Goal: Information Seeking & Learning: Find specific fact

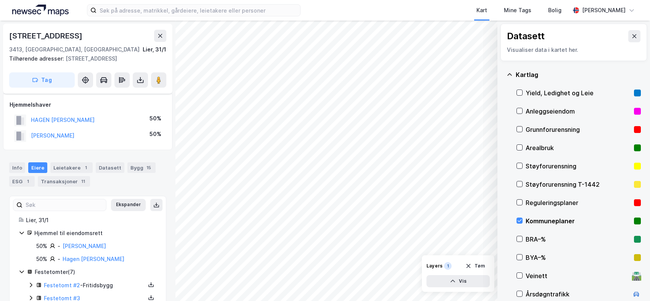
scroll to position [10, 0]
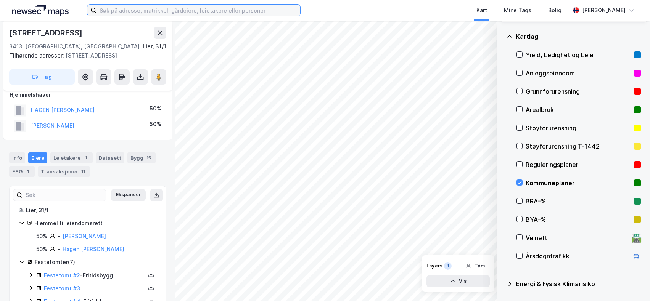
click at [149, 11] on input at bounding box center [198, 10] width 204 height 11
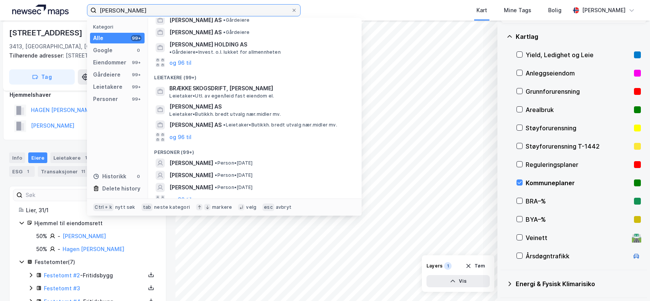
scroll to position [99, 0]
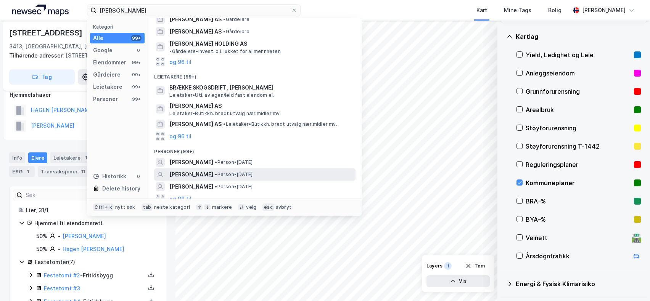
click at [188, 170] on span "[PERSON_NAME]" at bounding box center [191, 174] width 44 height 9
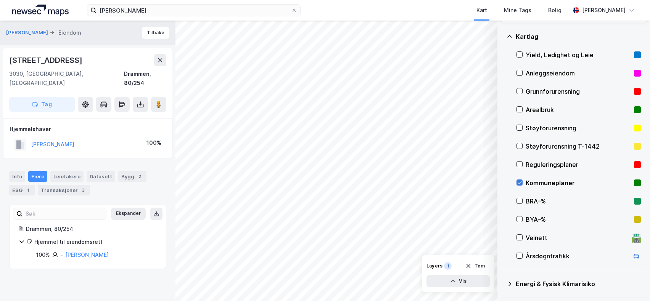
click at [520, 182] on icon at bounding box center [519, 182] width 5 height 5
click at [124, 171] on div "Bygg 2" at bounding box center [132, 176] width 28 height 11
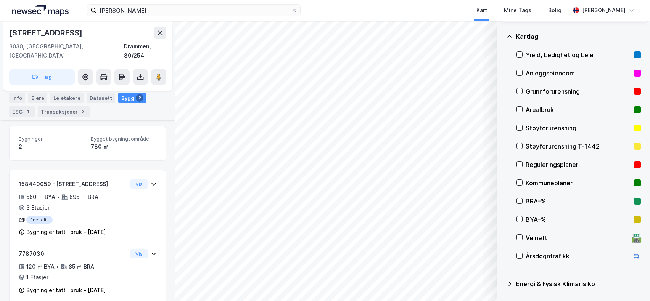
scroll to position [81, 0]
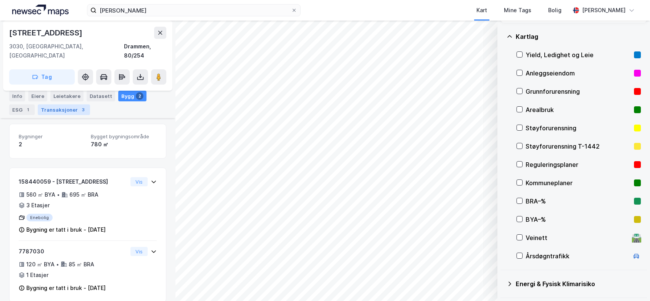
click at [51, 111] on div "Transaksjoner 3" at bounding box center [64, 109] width 52 height 11
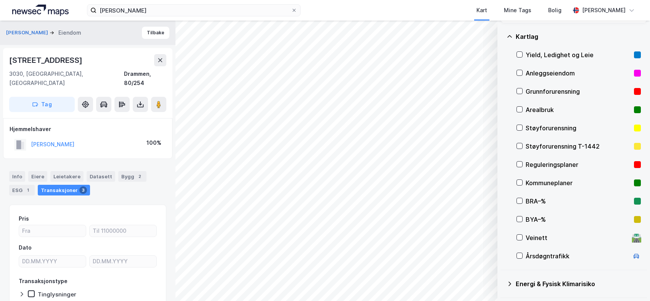
click at [63, 185] on div "Transaksjoner 3" at bounding box center [64, 190] width 52 height 11
click at [37, 171] on div "Eiere" at bounding box center [37, 176] width 19 height 11
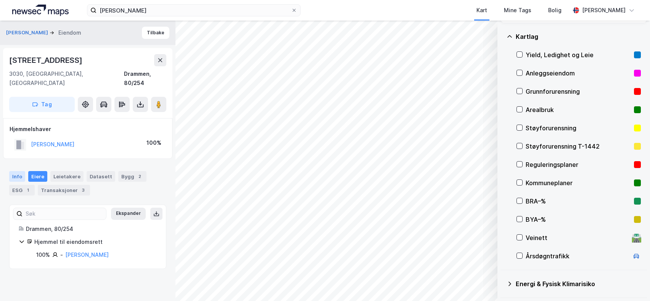
click at [17, 171] on div "Info" at bounding box center [17, 176] width 16 height 11
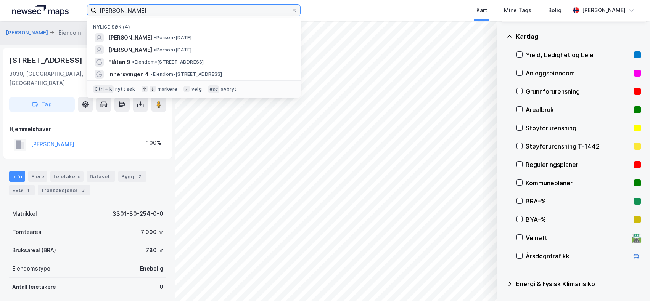
drag, startPoint x: 160, startPoint y: 10, endPoint x: 66, endPoint y: 12, distance: 93.8
click at [66, 12] on div "[PERSON_NAME] Nylige søk (4) [PERSON_NAME] • Person • [DATE] [PERSON_NAME] • Pe…" at bounding box center [325, 10] width 650 height 21
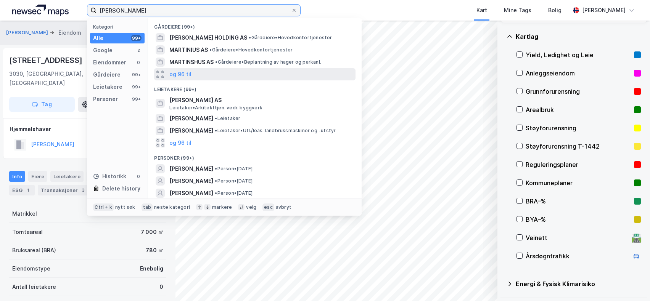
scroll to position [51, 0]
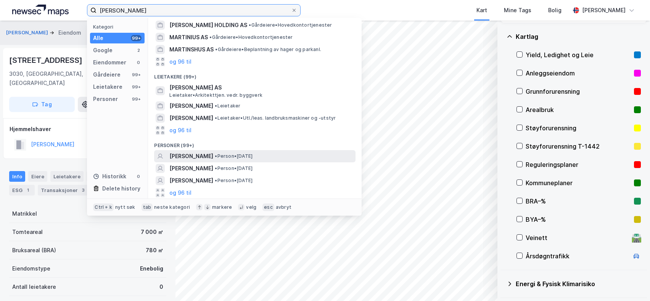
type input "[PERSON_NAME]"
click at [203, 156] on span "[PERSON_NAME]" at bounding box center [191, 156] width 44 height 9
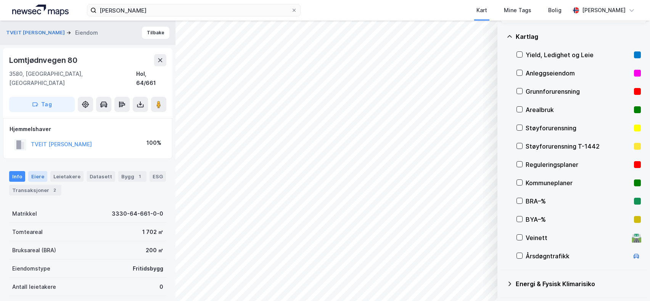
click at [35, 171] on div "Eiere" at bounding box center [37, 176] width 19 height 11
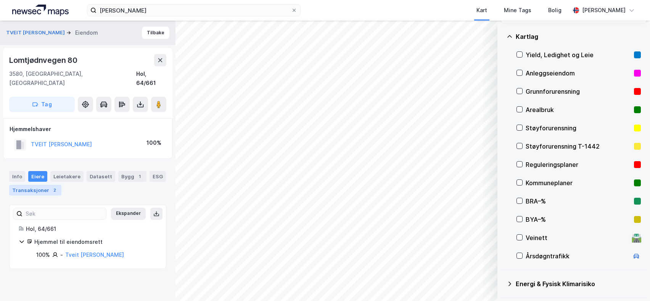
click at [37, 185] on div "Transaksjoner 2" at bounding box center [35, 190] width 52 height 11
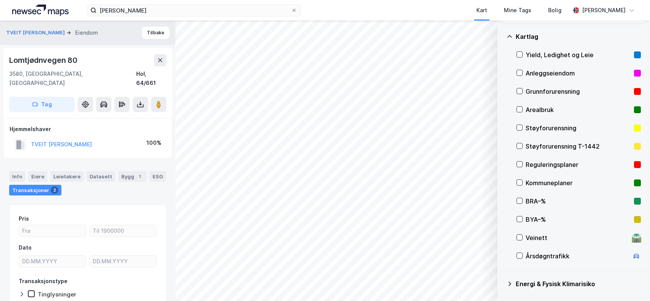
click at [259, 136] on div "© Mapbox © OpenStreetMap Improve this map © Maxar Datasett Visualiser data i ka…" at bounding box center [325, 161] width 650 height 281
click at [160, 101] on image at bounding box center [158, 105] width 5 height 8
